Goal: Information Seeking & Learning: Learn about a topic

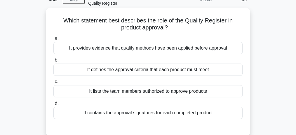
scroll to position [39, 0]
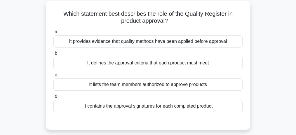
click at [166, 65] on div "It defines the approval criteria that each product must meet" at bounding box center [147, 63] width 189 height 12
click at [53, 56] on input "b. It defines the approval criteria that each product must meet" at bounding box center [53, 54] width 0 height 4
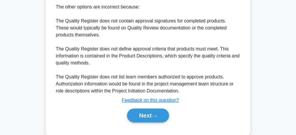
scroll to position [217, 0]
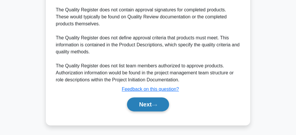
click at [148, 106] on button "Next" at bounding box center [148, 105] width 42 height 14
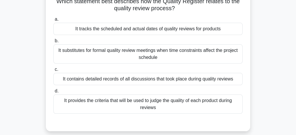
scroll to position [58, 0]
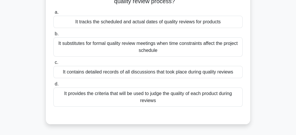
click at [142, 97] on div "It provides the criteria that will be used to judge the quality of each product…" at bounding box center [147, 97] width 189 height 19
click at [53, 86] on input "d. It provides the criteria that will be used to judge the quality of each prod…" at bounding box center [53, 84] width 0 height 4
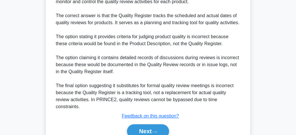
scroll to position [214, 0]
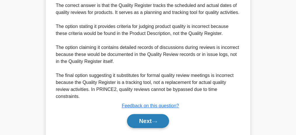
click at [157, 120] on icon at bounding box center [154, 121] width 5 height 3
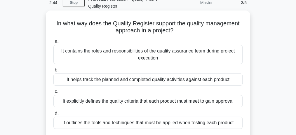
scroll to position [39, 0]
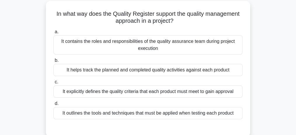
click at [165, 72] on div "It helps track the planned and completed quality activities against each product" at bounding box center [147, 70] width 189 height 12
click at [53, 63] on input "b. It helps track the planned and completed quality activities against each pro…" at bounding box center [53, 61] width 0 height 4
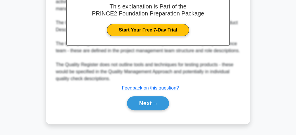
scroll to position [202, 0]
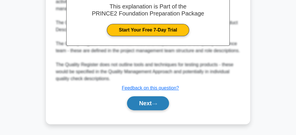
click at [152, 105] on button "Next" at bounding box center [148, 103] width 42 height 14
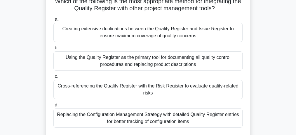
scroll to position [58, 0]
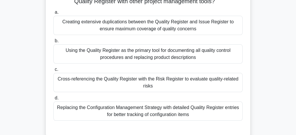
click at [125, 53] on div "Using the Quality Register as the primary tool for documenting all quality cont…" at bounding box center [147, 53] width 189 height 19
click at [53, 43] on input "b. Using the Quality Register as the primary tool for documenting all quality c…" at bounding box center [53, 41] width 0 height 4
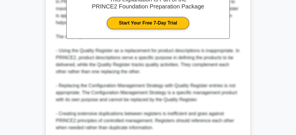
scroll to position [273, 0]
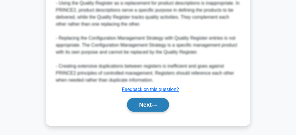
click at [137, 109] on button "Next" at bounding box center [148, 105] width 42 height 14
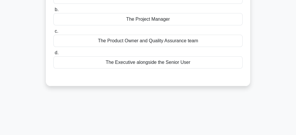
scroll to position [0, 0]
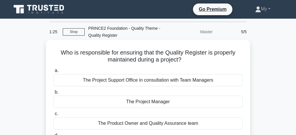
click at [134, 102] on div "The Project Manager" at bounding box center [147, 102] width 189 height 12
click at [53, 94] on input "b. The Project Manager" at bounding box center [53, 93] width 0 height 4
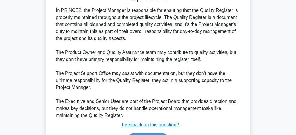
scroll to position [202, 0]
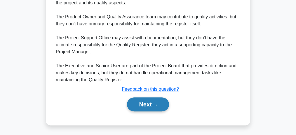
click at [142, 105] on button "Next" at bounding box center [148, 105] width 42 height 14
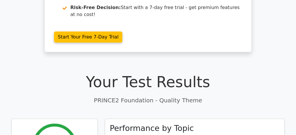
scroll to position [175, 0]
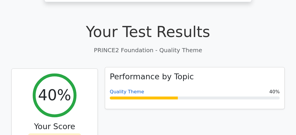
click at [122, 89] on link "Quality Theme" at bounding box center [127, 92] width 34 height 6
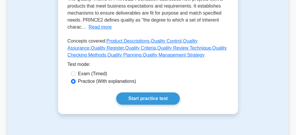
scroll to position [117, 0]
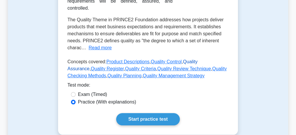
click at [197, 59] on link "Quality Assurance" at bounding box center [133, 65] width 130 height 12
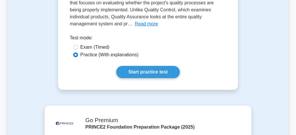
scroll to position [97, 0]
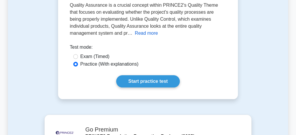
click at [135, 36] on button "Read more" at bounding box center [146, 33] width 23 height 7
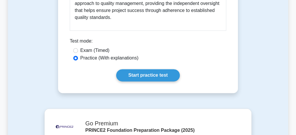
scroll to position [974, 0]
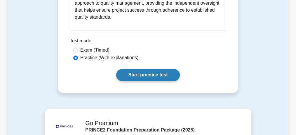
click at [139, 69] on link "Start practice test" at bounding box center [147, 75] width 63 height 12
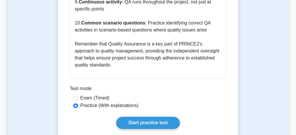
scroll to position [955, 0]
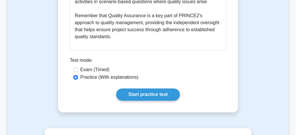
click at [111, 66] on div "Exam (Timed)" at bounding box center [148, 69] width 150 height 7
click at [80, 66] on div "Exam (Timed)" at bounding box center [148, 69] width 150 height 7
click at [77, 68] on input "Exam (Timed)" at bounding box center [75, 70] width 5 height 5
radio input "true"
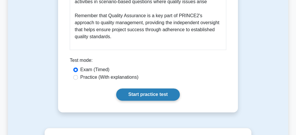
click at [139, 89] on link "Start practice test" at bounding box center [147, 95] width 63 height 12
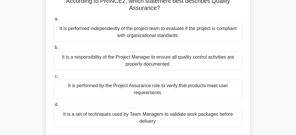
scroll to position [58, 0]
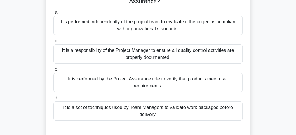
click at [146, 30] on div "It is performed independently of the project team to evaluate if the project is…" at bounding box center [147, 25] width 189 height 19
click at [53, 14] on input "a. It is performed independently of the project team to evaluate if the project…" at bounding box center [53, 13] width 0 height 4
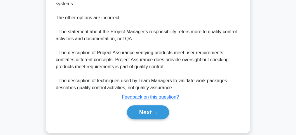
scroll to position [258, 0]
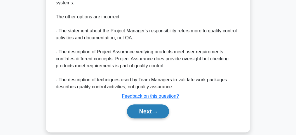
click at [151, 107] on button "Next" at bounding box center [148, 112] width 42 height 14
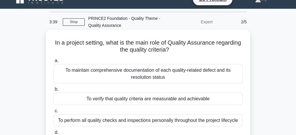
scroll to position [19, 0]
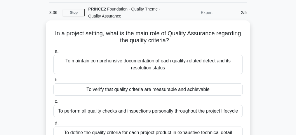
click at [150, 93] on div "To verify that quality criteria are measurable and achievable" at bounding box center [147, 90] width 189 height 12
click at [53, 82] on input "b. To verify that quality criteria are measurable and achievable" at bounding box center [53, 80] width 0 height 4
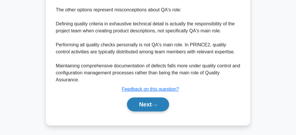
click at [144, 105] on button "Next" at bounding box center [148, 105] width 42 height 14
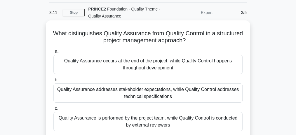
click at [151, 94] on div "Quality Assurance addresses stakeholder expectations, while Quality Control add…" at bounding box center [147, 93] width 189 height 19
click at [53, 82] on input "b. Quality Assurance addresses stakeholder expectations, while Quality Control …" at bounding box center [53, 80] width 0 height 4
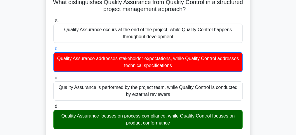
scroll to position [78, 0]
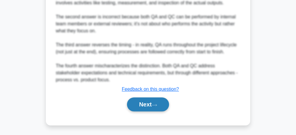
click at [150, 104] on button "Next" at bounding box center [148, 105] width 42 height 14
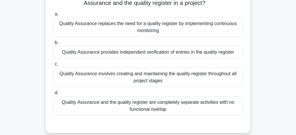
scroll to position [63, 0]
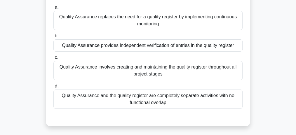
click at [156, 101] on div "Quality Assurance and the quality register are completely separate activities w…" at bounding box center [147, 99] width 189 height 19
click at [53, 88] on input "d. Quality Assurance and the quality register are completely separate activitie…" at bounding box center [53, 86] width 0 height 4
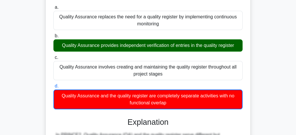
click at [151, 46] on div "Quality Assurance provides independent verification of entries in the quality r…" at bounding box center [147, 45] width 189 height 12
click at [53, 38] on input "b. Quality Assurance provides independent verification of entries in the qualit…" at bounding box center [53, 36] width 0 height 4
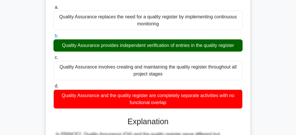
click at [151, 46] on div "Quality Assurance provides independent verification of entries in the quality r…" at bounding box center [147, 45] width 189 height 12
click at [53, 38] on input "b. Quality Assurance provides independent verification of entries in the qualit…" at bounding box center [53, 36] width 0 height 4
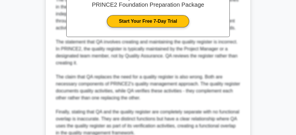
scroll to position [272, 0]
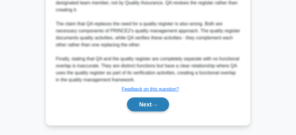
click at [154, 107] on button "Next" at bounding box center [148, 105] width 42 height 14
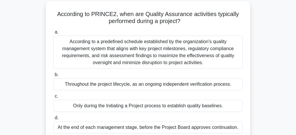
scroll to position [39, 0]
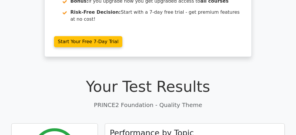
scroll to position [97, 0]
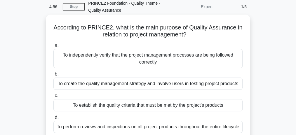
scroll to position [39, 0]
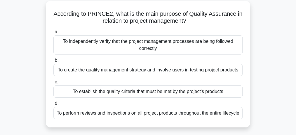
click at [207, 46] on div "To independently verify that the project management processes are being followe…" at bounding box center [147, 44] width 189 height 19
click at [53, 34] on input "a. To independently verify that the project management processes are being foll…" at bounding box center [53, 32] width 0 height 4
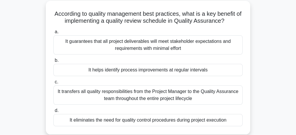
click at [191, 41] on div "It guarantees that all project deliverables will meet stakeholder expectations …" at bounding box center [147, 44] width 189 height 19
click at [53, 34] on input "a. It guarantees that all project deliverables will meet stakeholder expectatio…" at bounding box center [53, 32] width 0 height 4
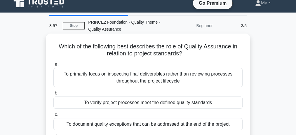
scroll to position [0, 0]
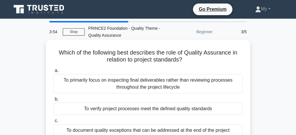
click at [176, 109] on div "To verify project processes meet the defined quality standards" at bounding box center [147, 109] width 189 height 12
click at [53, 101] on input "b. To verify project processes meet the defined quality standards" at bounding box center [53, 100] width 0 height 4
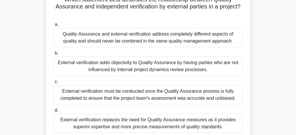
scroll to position [58, 0]
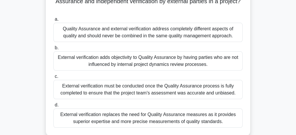
click at [163, 32] on div "Quality Assurance and external verification address completely different aspect…" at bounding box center [147, 32] width 189 height 19
click at [53, 21] on input "a. Quality Assurance and external verification address completely different asp…" at bounding box center [53, 20] width 0 height 4
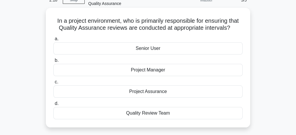
scroll to position [39, 0]
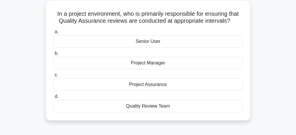
click at [142, 84] on div "Project Assurance" at bounding box center [147, 85] width 189 height 12
click at [53, 77] on input "c. Project Assurance" at bounding box center [53, 75] width 0 height 4
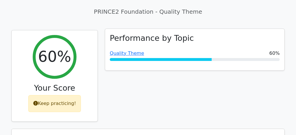
scroll to position [214, 0]
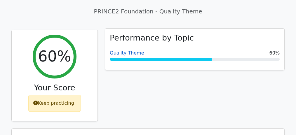
click at [128, 50] on link "Quality Theme" at bounding box center [127, 53] width 34 height 6
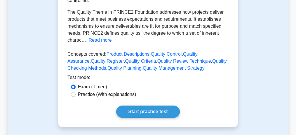
scroll to position [156, 0]
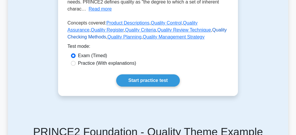
click at [197, 27] on link "Quality Checking Methods" at bounding box center [148, 33] width 160 height 12
click at [158, 27] on link "Quality Review Technique" at bounding box center [185, 29] width 54 height 5
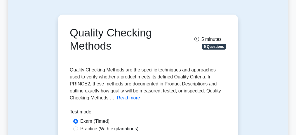
scroll to position [97, 0]
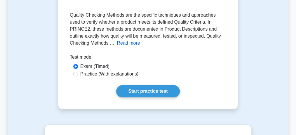
click at [117, 45] on button "Read more" at bounding box center [128, 43] width 23 height 7
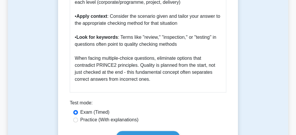
scroll to position [1013, 0]
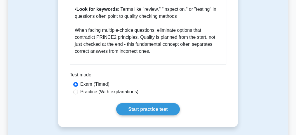
click at [106, 89] on label "Practice (With explanations)" at bounding box center [109, 92] width 58 height 7
click at [78, 90] on input "Practice (With explanations)" at bounding box center [75, 92] width 5 height 5
radio input "true"
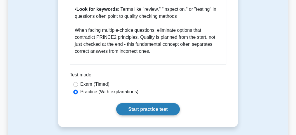
click at [144, 103] on link "Start practice test" at bounding box center [147, 109] width 63 height 12
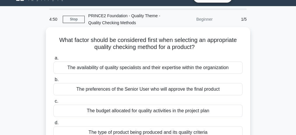
scroll to position [19, 0]
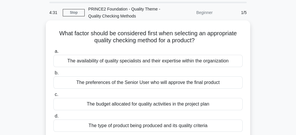
click at [155, 62] on div "The availability of quality specialists and their expertise within the organiza…" at bounding box center [147, 61] width 189 height 12
click at [53, 53] on input "a. The availability of quality specialists and their expertise within the organ…" at bounding box center [53, 52] width 0 height 4
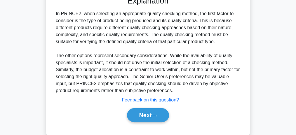
scroll to position [180, 0]
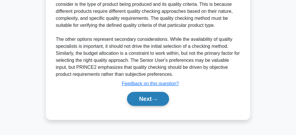
click at [152, 98] on button "Next" at bounding box center [148, 99] width 42 height 14
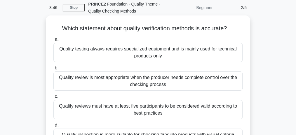
scroll to position [44, 0]
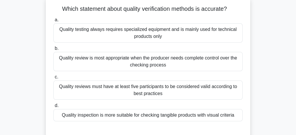
click at [181, 61] on div "Quality review is most appropriate when the producer needs complete control ove…" at bounding box center [147, 61] width 189 height 19
click at [53, 51] on input "b. Quality review is most appropriate when the producer needs complete control …" at bounding box center [53, 49] width 0 height 4
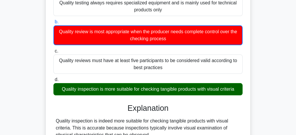
scroll to position [102, 0]
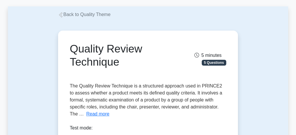
scroll to position [97, 0]
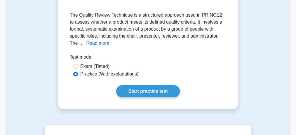
click at [92, 44] on button "Read more" at bounding box center [97, 43] width 23 height 7
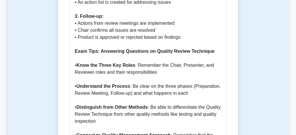
scroll to position [604, 0]
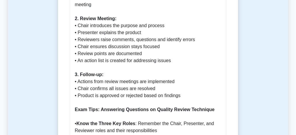
click at [101, 50] on p "Quality Review Technique in PRINCE2 Quality Review Technique is a fundamental a…" at bounding box center [148, 47] width 147 height 666
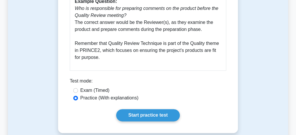
scroll to position [955, 0]
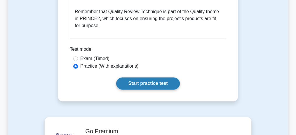
click at [145, 77] on link "Start practice test" at bounding box center [147, 83] width 63 height 12
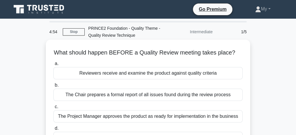
scroll to position [19, 0]
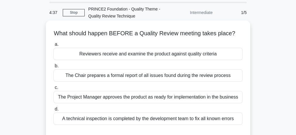
click at [135, 78] on div "The Chair prepares a formal report of all issues found during the review process" at bounding box center [147, 76] width 189 height 12
click at [53, 68] on input "b. The Chair prepares a formal report of all issues found during the review pro…" at bounding box center [53, 66] width 0 height 4
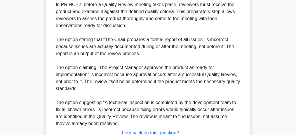
scroll to position [210, 0]
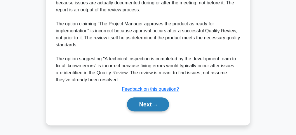
click at [141, 106] on button "Next" at bounding box center [148, 105] width 42 height 14
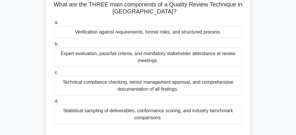
scroll to position [24, 0]
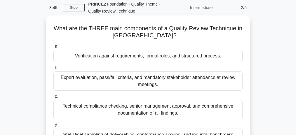
click at [123, 60] on div "Verification against requirements, formal roles, and structured process." at bounding box center [147, 56] width 189 height 12
click at [53, 49] on input "a. Verification against requirements, formal roles, and structured process." at bounding box center [53, 47] width 0 height 4
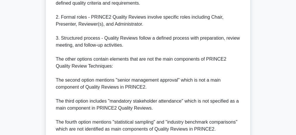
scroll to position [258, 0]
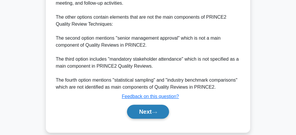
click at [151, 116] on button "Next" at bounding box center [148, 112] width 42 height 14
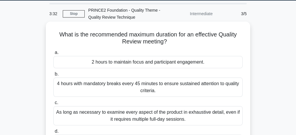
scroll to position [39, 0]
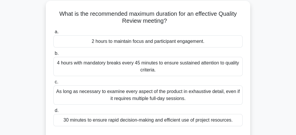
click at [138, 94] on div "As long as necessary to examine every aspect of the product in exhaustive detai…" at bounding box center [147, 95] width 189 height 19
click at [53, 84] on input "c. As long as necessary to examine every aspect of the product in exhaustive de…" at bounding box center [53, 82] width 0 height 4
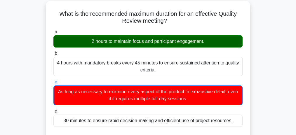
click at [137, 46] on div "2 hours to maintain focus and participant engagement." at bounding box center [147, 41] width 189 height 12
click at [53, 34] on input "a. 2 hours to maintain focus and participant engagement." at bounding box center [53, 32] width 0 height 4
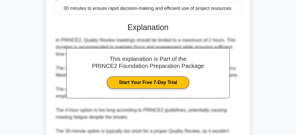
scroll to position [209, 0]
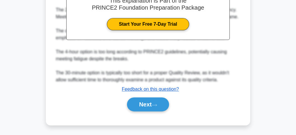
click at [140, 90] on u "Feedback on this question?" at bounding box center [150, 89] width 57 height 5
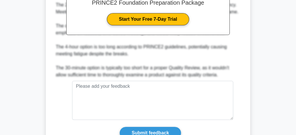
scroll to position [260, 0]
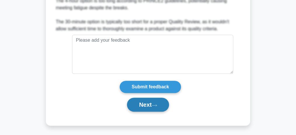
click at [151, 105] on button "Next" at bounding box center [148, 105] width 42 height 14
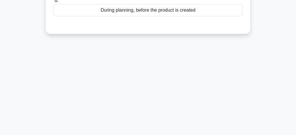
scroll to position [24, 0]
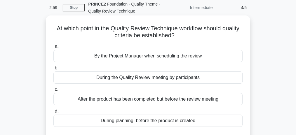
click at [140, 80] on div "During the Quality Review meeting by participants" at bounding box center [147, 78] width 189 height 12
click at [53, 70] on input "b. During the Quality Review meeting by participants" at bounding box center [53, 68] width 0 height 4
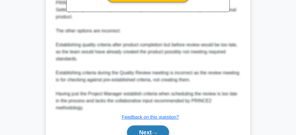
scroll to position [238, 0]
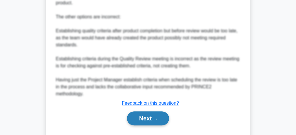
click at [152, 112] on button "Next" at bounding box center [148, 119] width 42 height 14
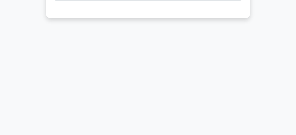
scroll to position [180, 0]
